Goal: Navigation & Orientation: Go to known website

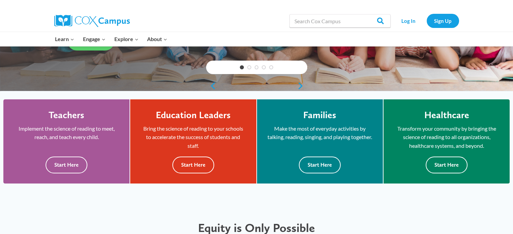
scroll to position [141, 0]
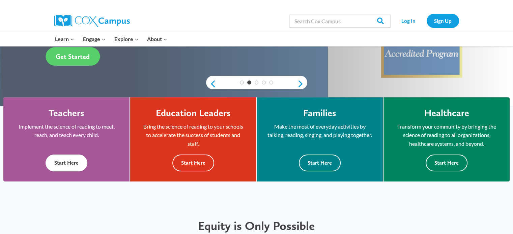
click at [62, 160] on button "Start Here" at bounding box center [67, 163] width 42 height 17
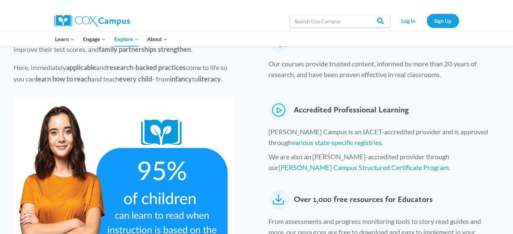
scroll to position [397, 0]
